Goal: Task Accomplishment & Management: Use online tool/utility

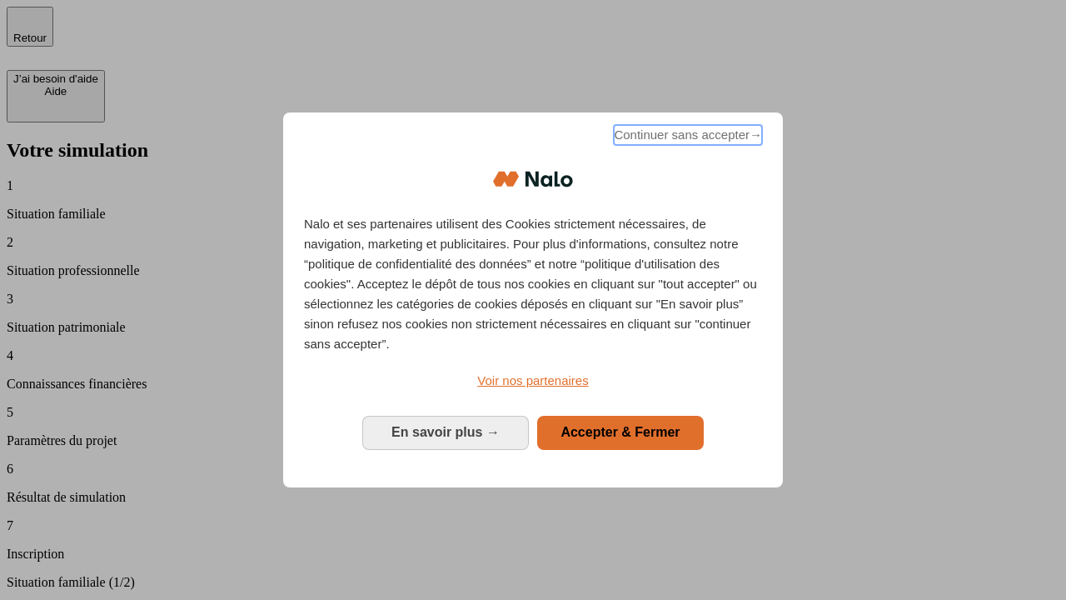
click at [686, 137] on span "Continuer sans accepter →" at bounding box center [688, 135] width 148 height 20
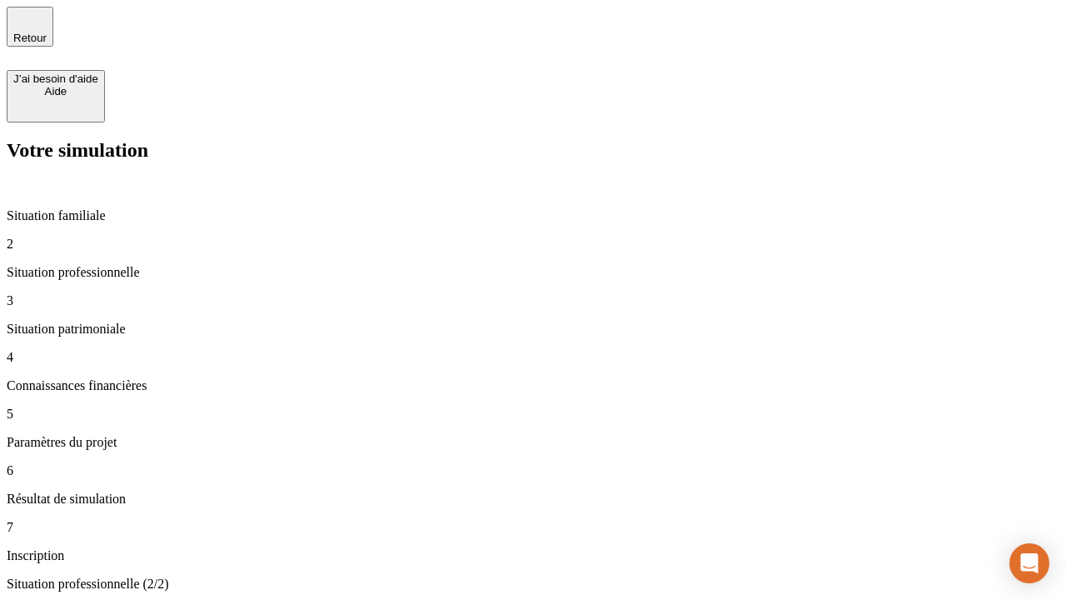
type input "70 000"
type input "1 000"
